Goal: Transaction & Acquisition: Purchase product/service

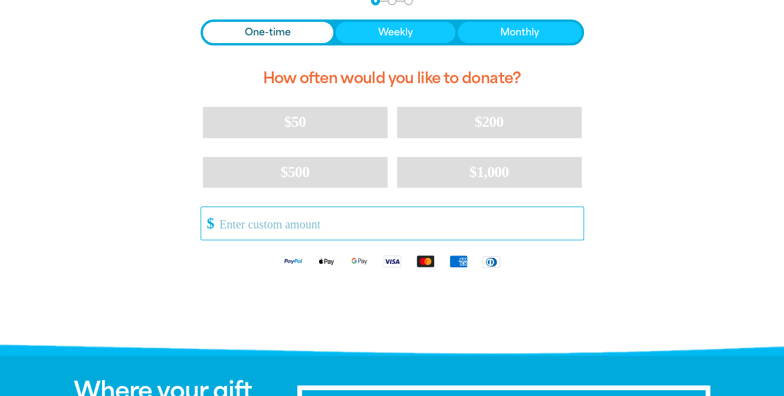
click at [290, 231] on input "Other Amount" at bounding box center [397, 223] width 372 height 32
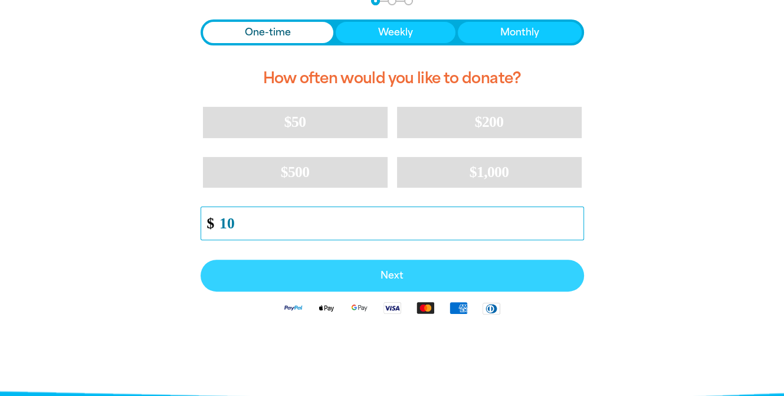
type input "10"
click at [382, 276] on span "Next" at bounding box center [393, 275] width 358 height 9
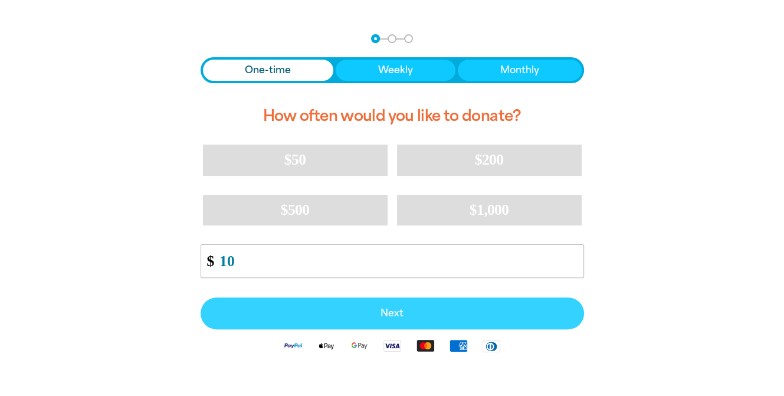
select select "AU"
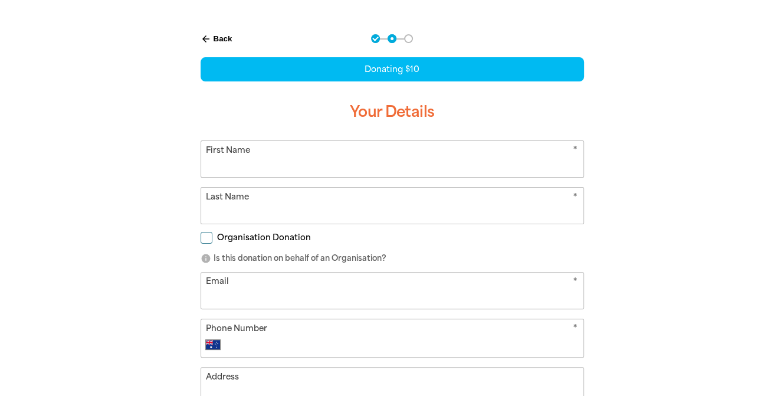
scroll to position [237, 0]
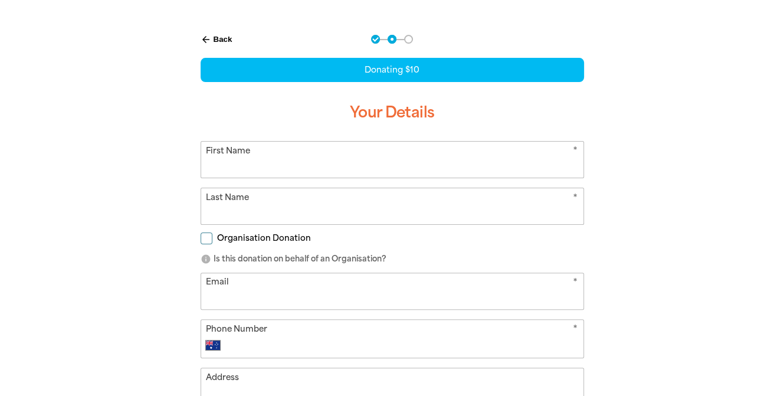
click at [298, 165] on input "First Name" at bounding box center [392, 160] width 382 height 36
type input "[PERSON_NAME]"
type input "Spinaze"
type input "[PERSON_NAME][EMAIL_ADDRESS][DOMAIN_NAME]"
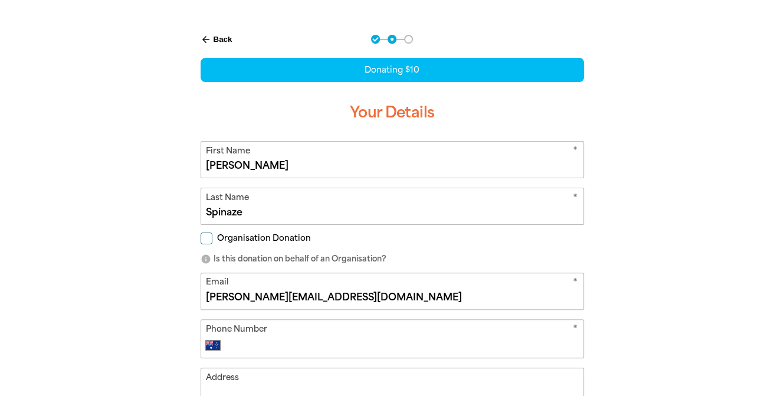
type input "[PHONE_NUMBER]"
type input "[STREET_ADDRESS]"
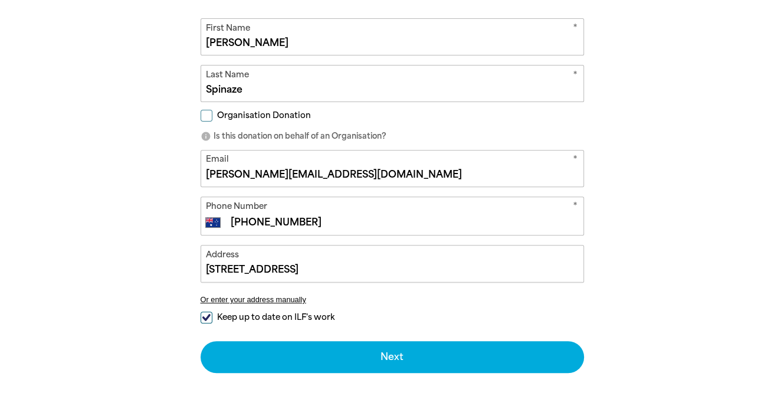
scroll to position [375, 0]
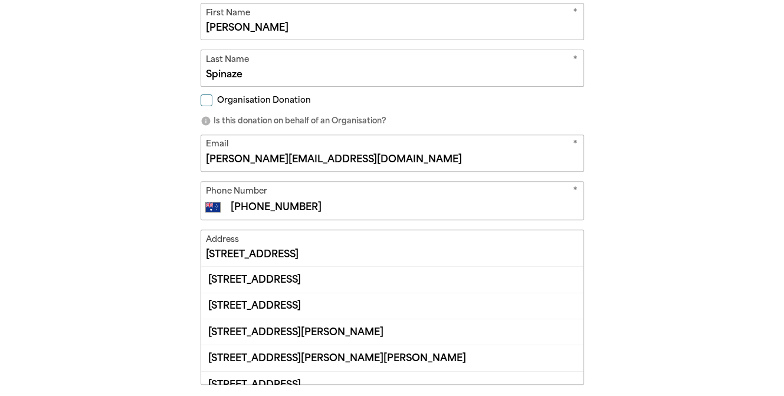
click at [152, 227] on div "arrow_back Back Step 1 Step 2 Step 3 Donating $10 Your Details * First Name [PE…" at bounding box center [392, 215] width 708 height 666
click at [220, 245] on input "[STREET_ADDRESS]" at bounding box center [392, 248] width 382 height 36
click at [94, 228] on div "arrow_back Back Step 1 Step 2 Step 3 Donating $10 Your Details * First Name [PE…" at bounding box center [392, 215] width 708 height 666
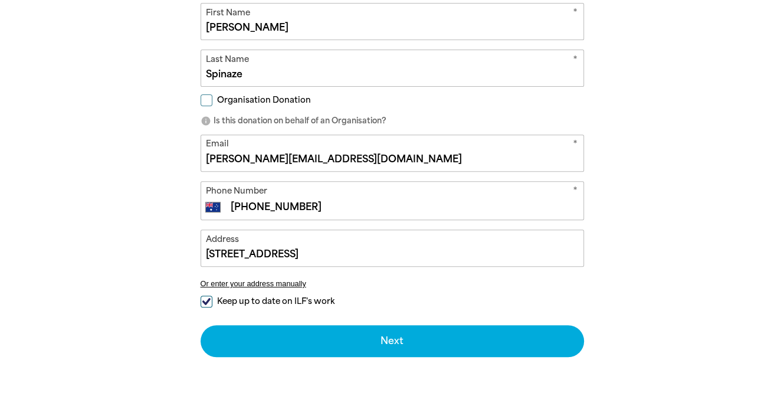
click at [205, 297] on input "Keep up to date on ILF's work" at bounding box center [207, 302] width 12 height 12
checkbox input "false"
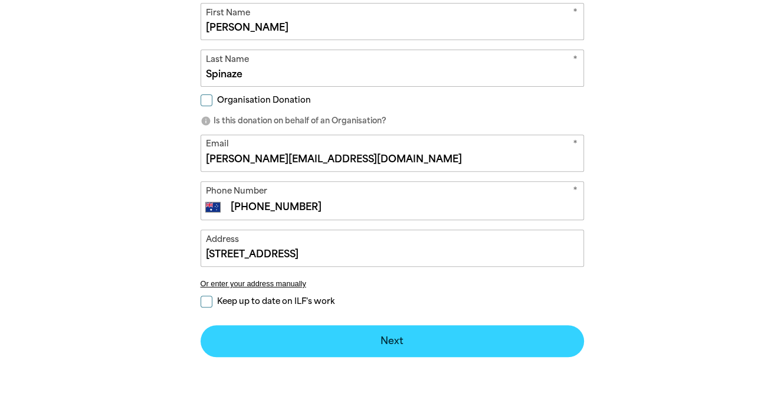
click at [378, 345] on button "Next chevron_right" at bounding box center [393, 341] width 384 height 32
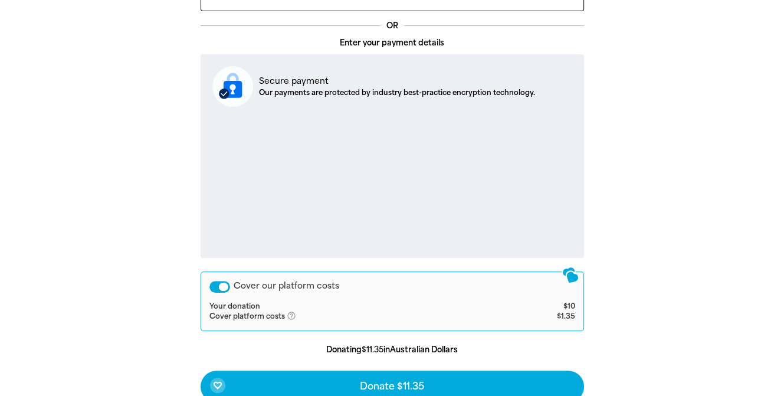
scroll to position [520, 0]
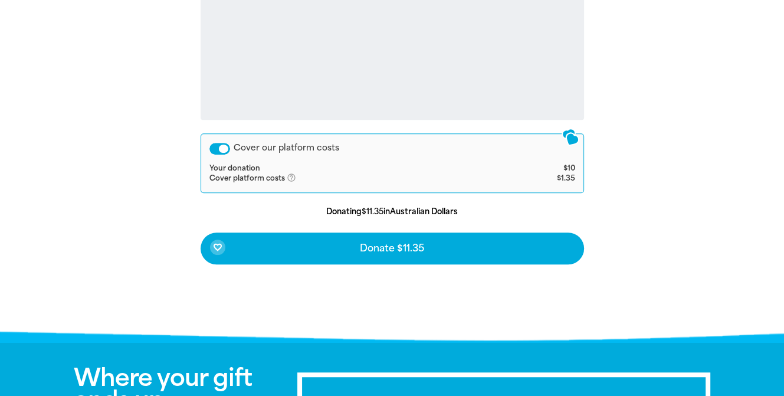
click at [221, 148] on div "Cover our platform costs" at bounding box center [219, 149] width 21 height 12
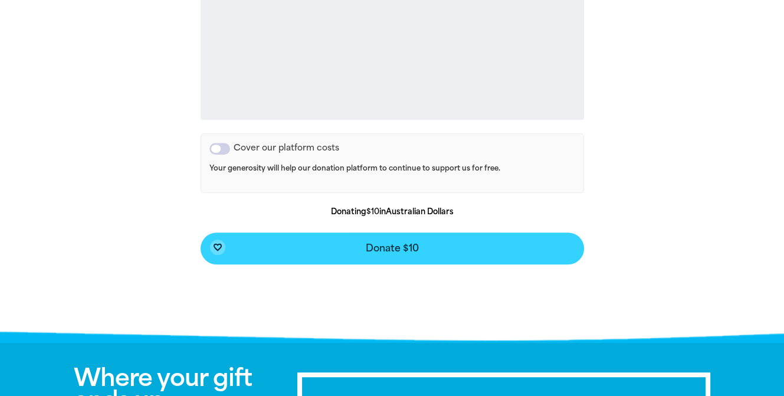
click at [389, 252] on span "Donate $10" at bounding box center [392, 248] width 53 height 9
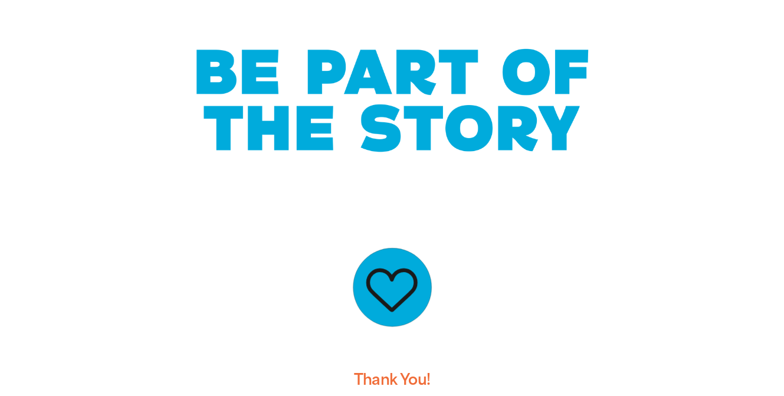
scroll to position [0, 0]
